Goal: Check status: Check status

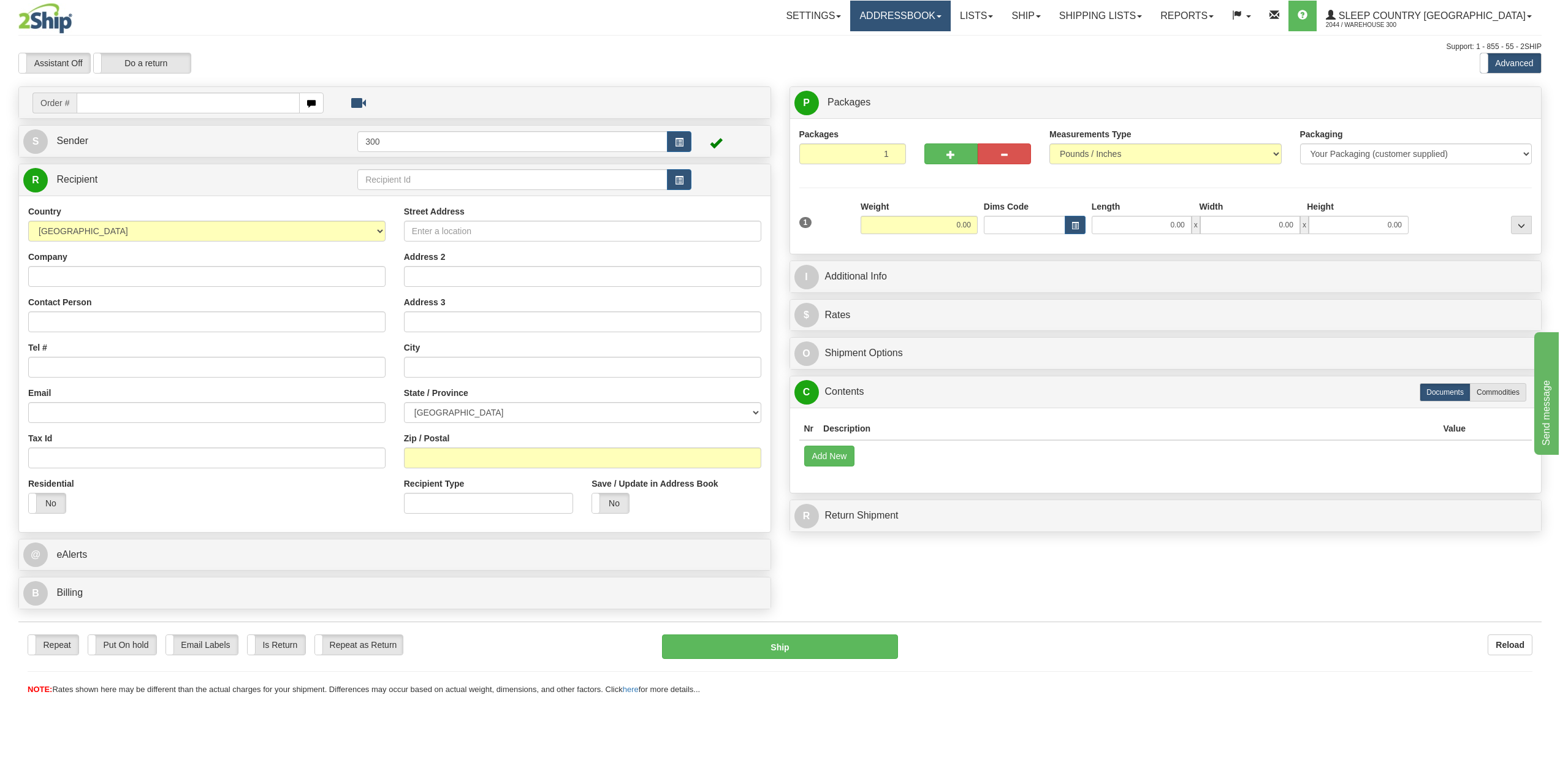
click at [951, 21] on link "Addressbook" at bounding box center [900, 16] width 100 height 31
click at [1003, 12] on link "Lists" at bounding box center [976, 16] width 52 height 31
click at [1127, 15] on link "Shipping lists" at bounding box center [1100, 16] width 101 height 31
click at [1049, 21] on link "Ship" at bounding box center [1026, 16] width 47 height 31
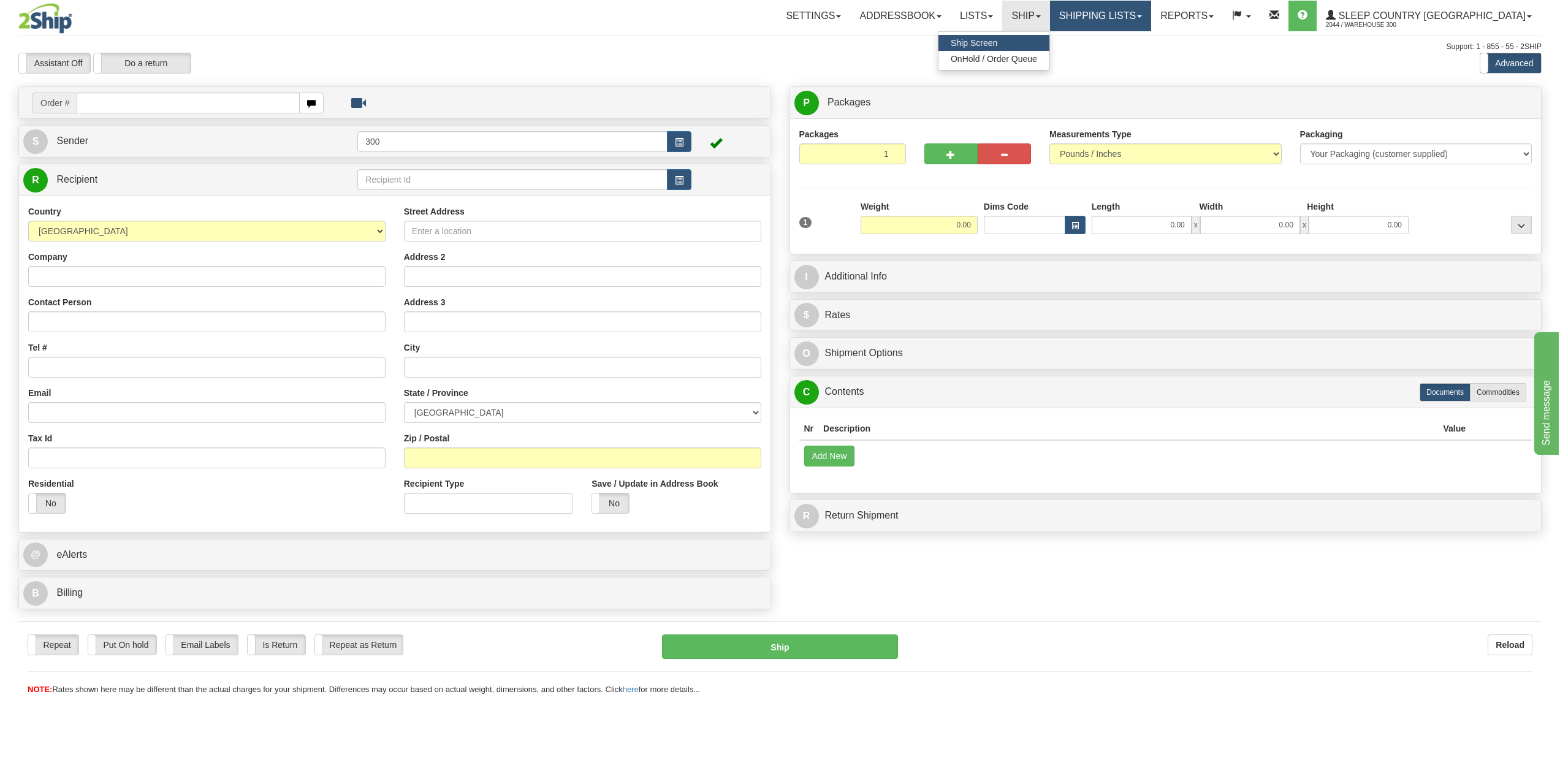
click at [1151, 7] on link "Shipping lists" at bounding box center [1100, 16] width 101 height 31
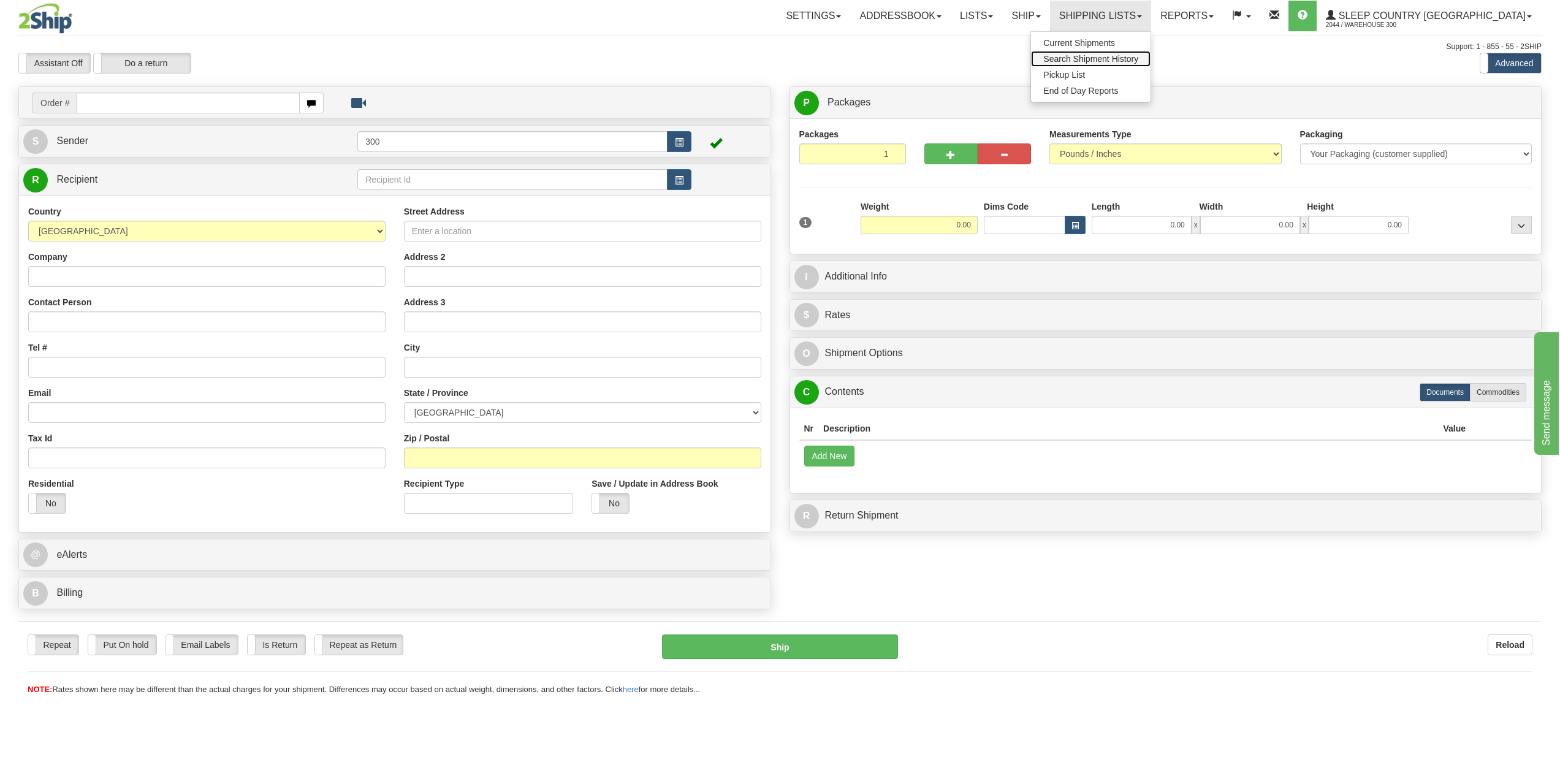
click at [1139, 56] on span "Search Shipment History" at bounding box center [1091, 59] width 95 height 10
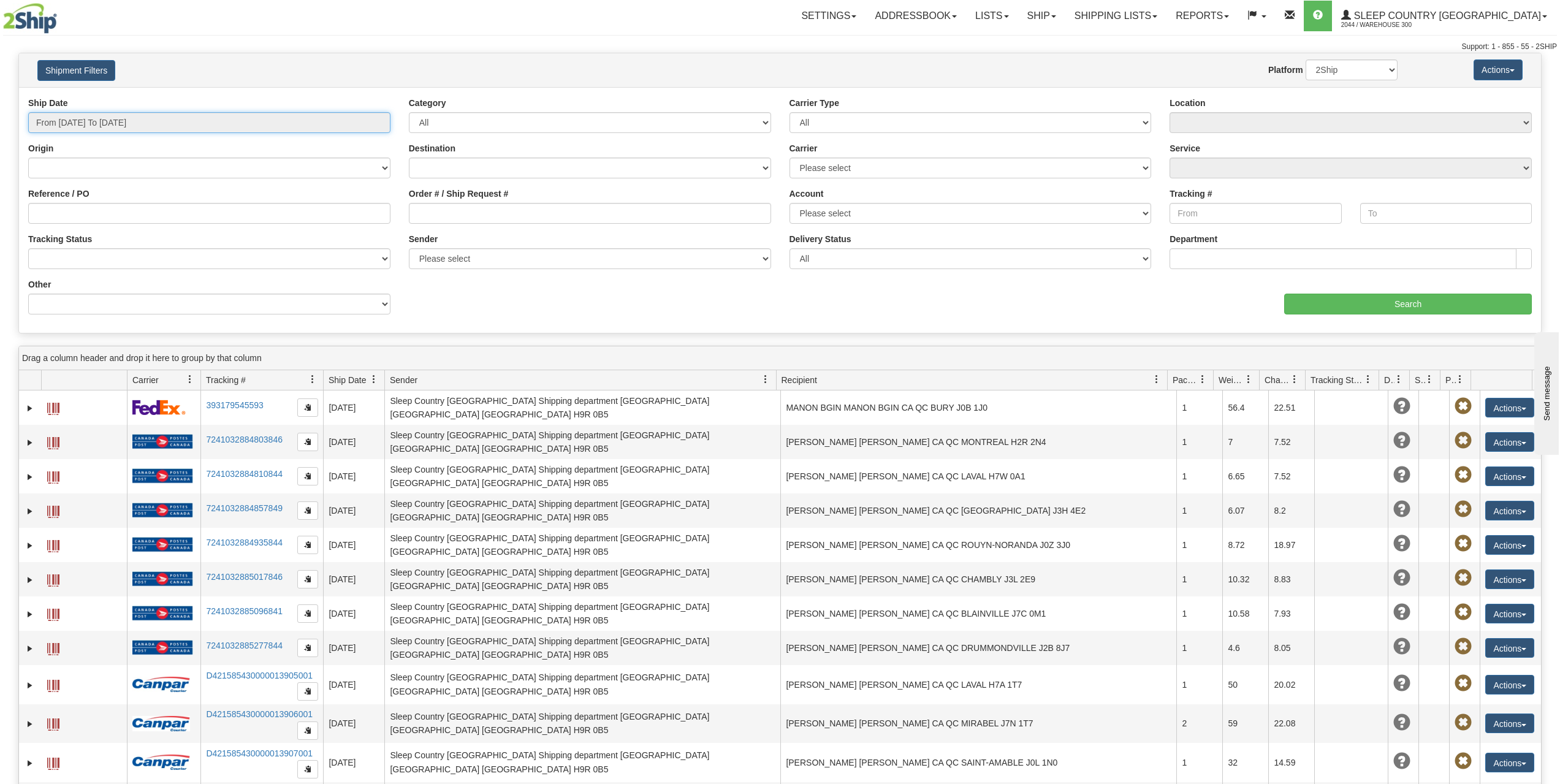
click at [236, 126] on input "From [DATE] To [DATE]" at bounding box center [209, 122] width 362 height 21
click at [97, 213] on li "Last 30 Days" at bounding box center [82, 211] width 98 height 17
type input "From [DATE] To [DATE]"
click at [443, 207] on input "Order # / Ship Request #" at bounding box center [590, 213] width 362 height 21
paste input "9000I076849"
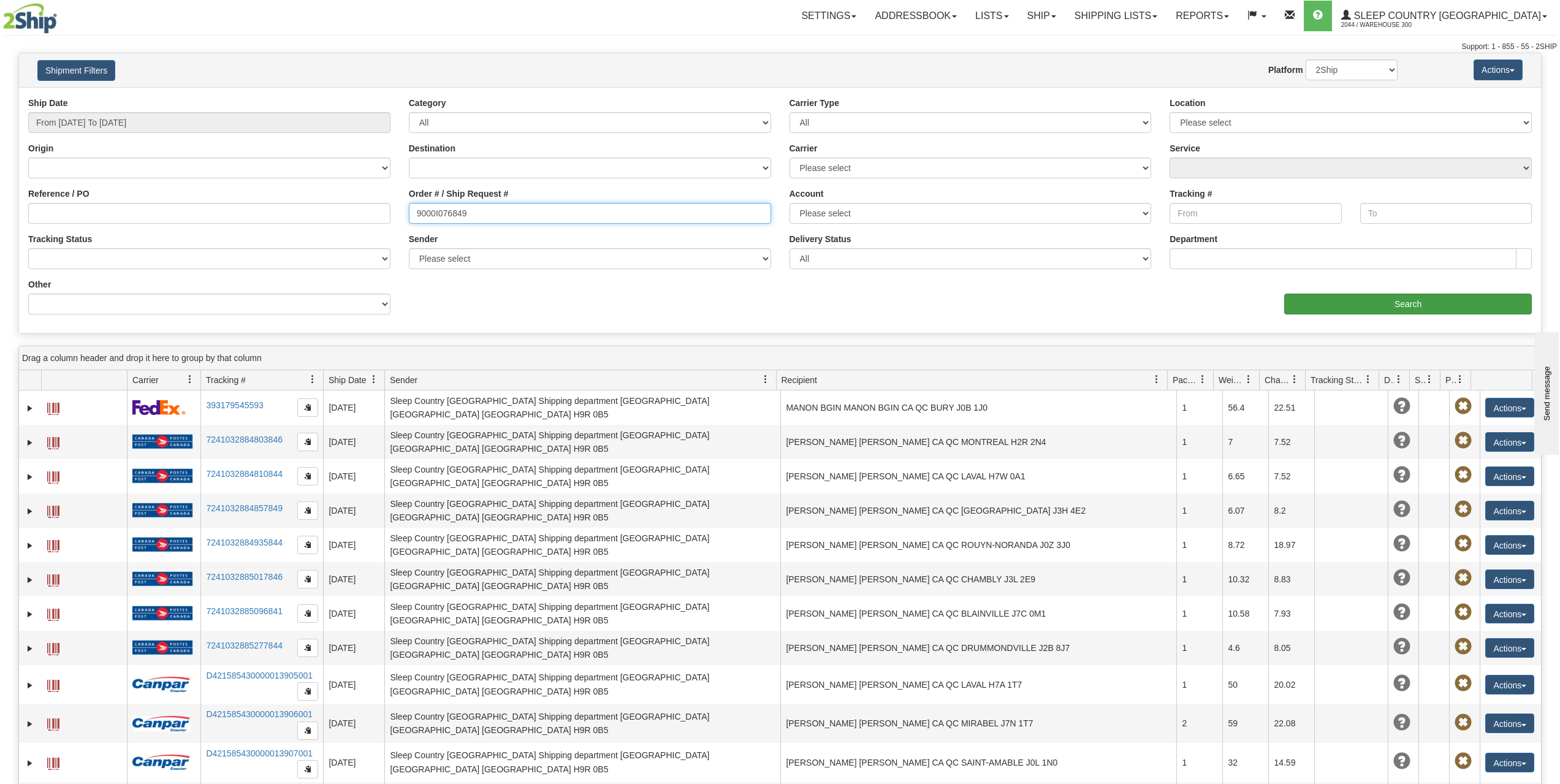
type input "9000I076849"
click at [1467, 304] on input "Search" at bounding box center [1408, 304] width 248 height 21
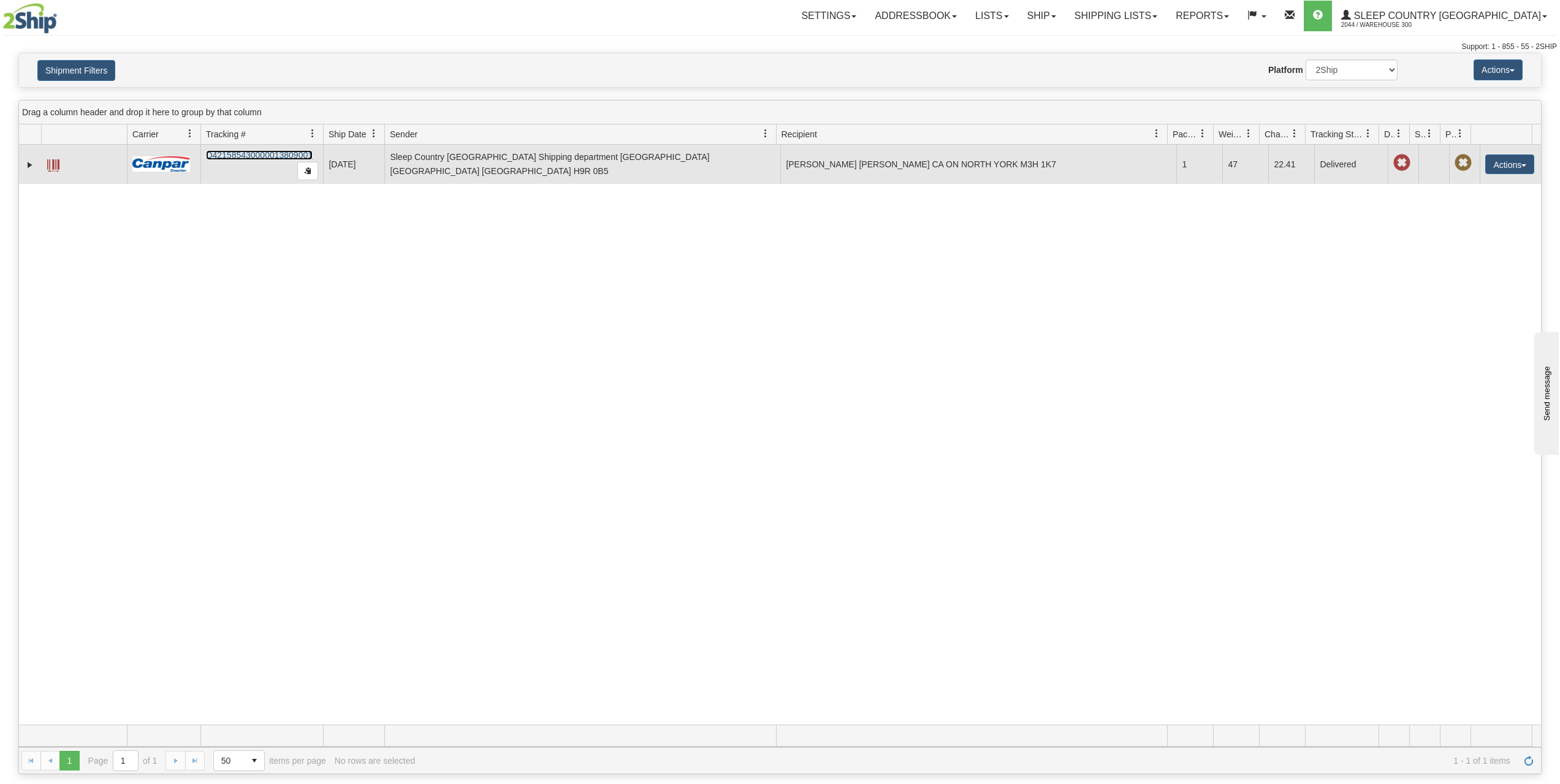
click at [272, 151] on link "D421585430000013809001" at bounding box center [259, 155] width 107 height 10
